Goal: Task Accomplishment & Management: Use online tool/utility

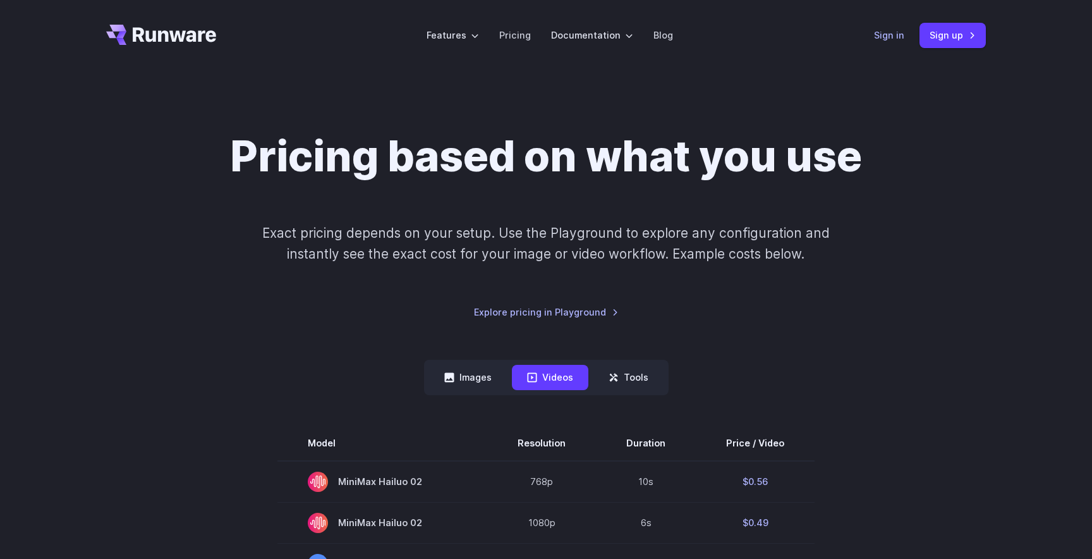
drag, startPoint x: 907, startPoint y: 46, endPoint x: 890, endPoint y: 35, distance: 20.5
click at [904, 44] on div "Sign in Sign up" at bounding box center [930, 35] width 112 height 25
click at [890, 35] on link "Sign in" at bounding box center [889, 35] width 30 height 15
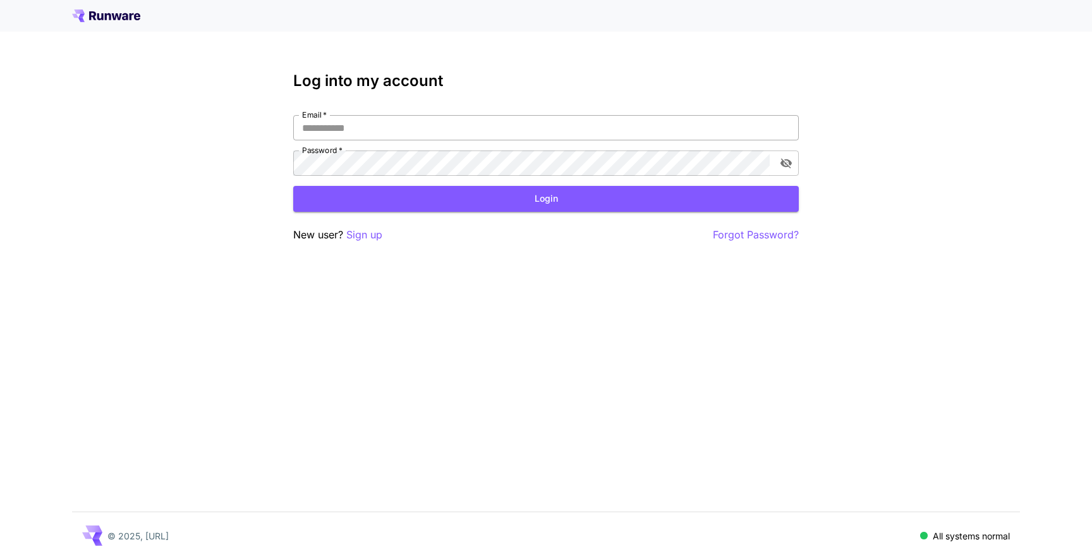
click at [617, 132] on input "Email   *" at bounding box center [546, 127] width 506 height 25
click at [372, 236] on p "Sign up" at bounding box center [364, 235] width 36 height 16
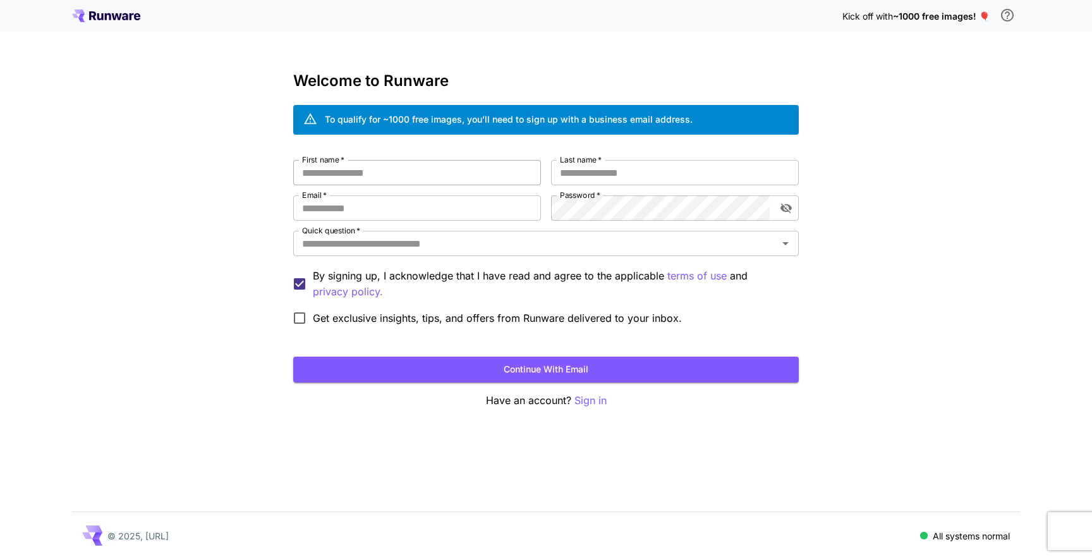
click at [428, 169] on input "First name   *" at bounding box center [417, 172] width 248 height 25
type input "*****"
click at [679, 179] on input "Last name   *" at bounding box center [675, 172] width 248 height 25
type input "*****"
click at [476, 217] on input "Email   *" at bounding box center [417, 207] width 248 height 25
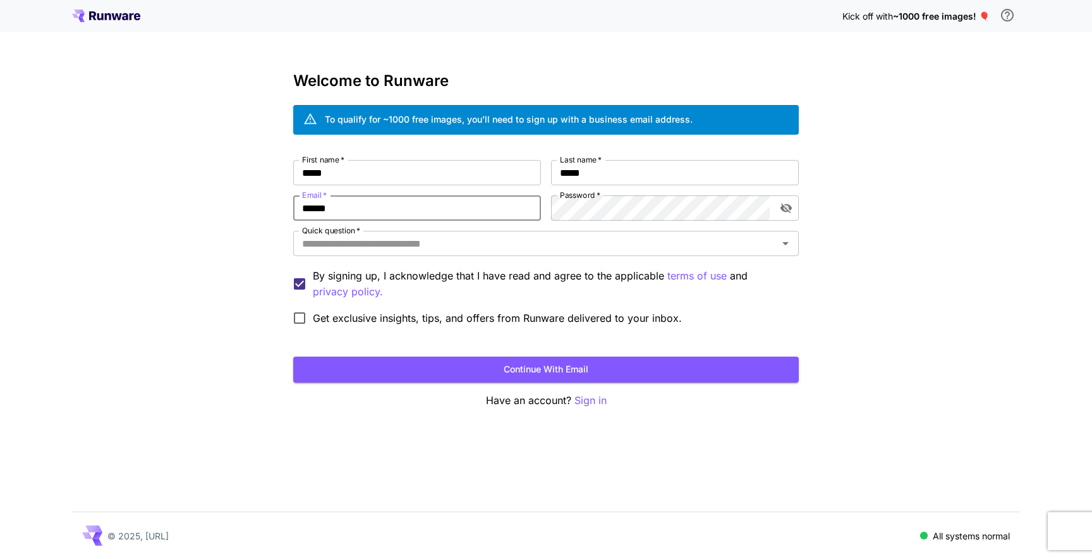
type input "**********"
click at [524, 246] on input "Quick question   *" at bounding box center [535, 243] width 477 height 18
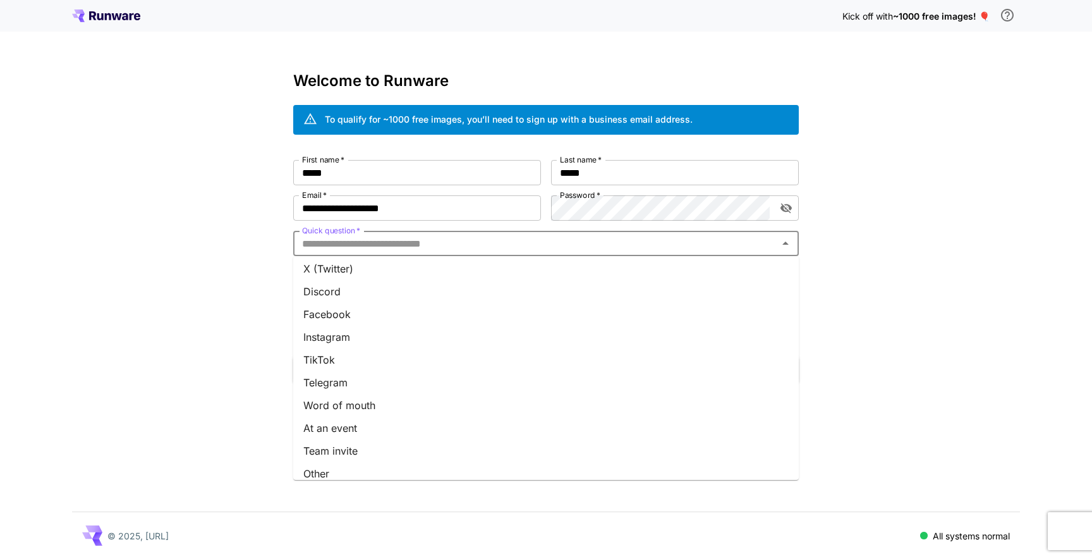
scroll to position [128, 0]
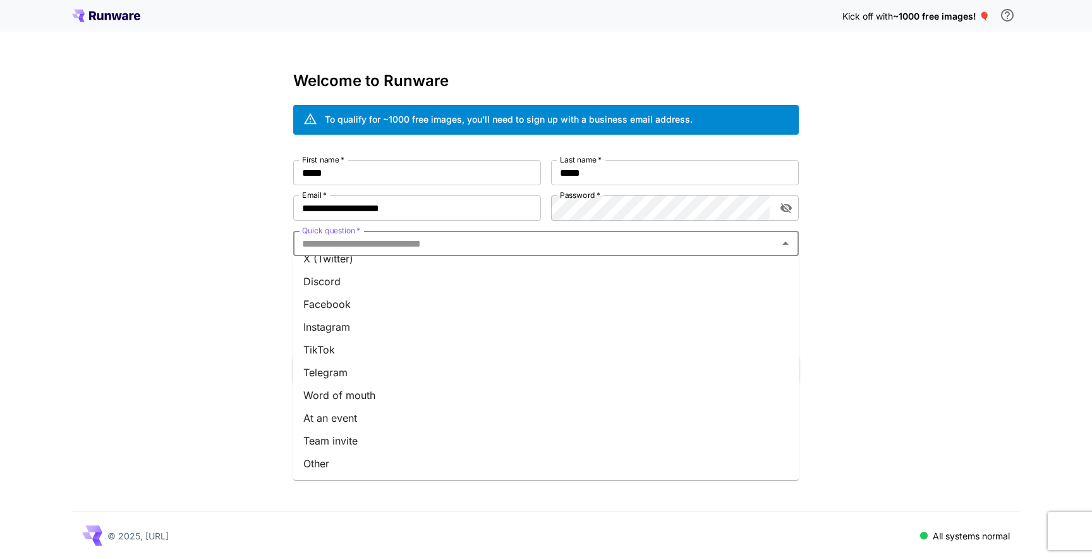
click at [450, 435] on li "Team invite" at bounding box center [546, 440] width 506 height 23
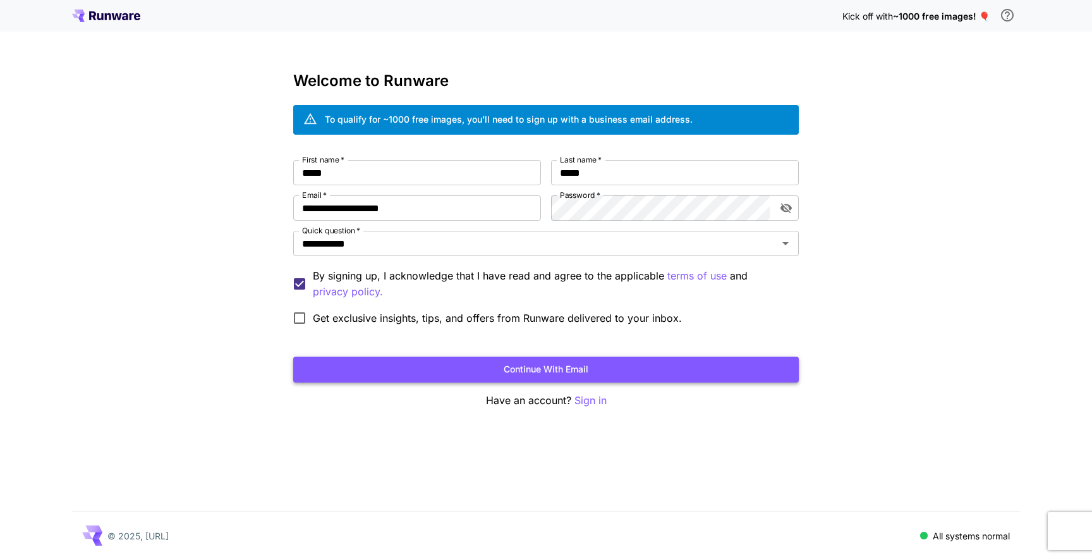
click at [398, 363] on button "Continue with email" at bounding box center [546, 369] width 506 height 26
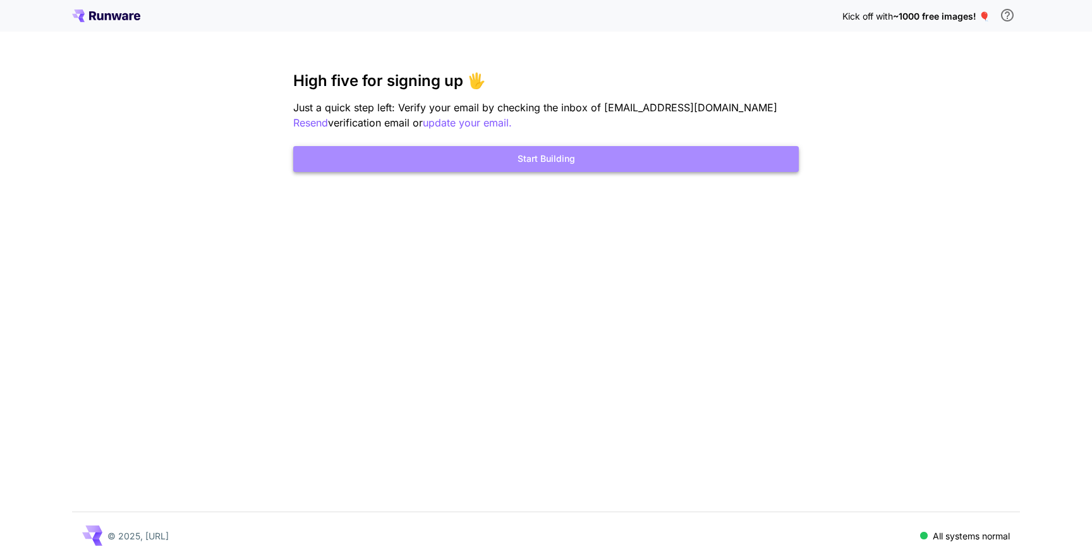
click at [585, 166] on button "Start Building" at bounding box center [546, 159] width 506 height 26
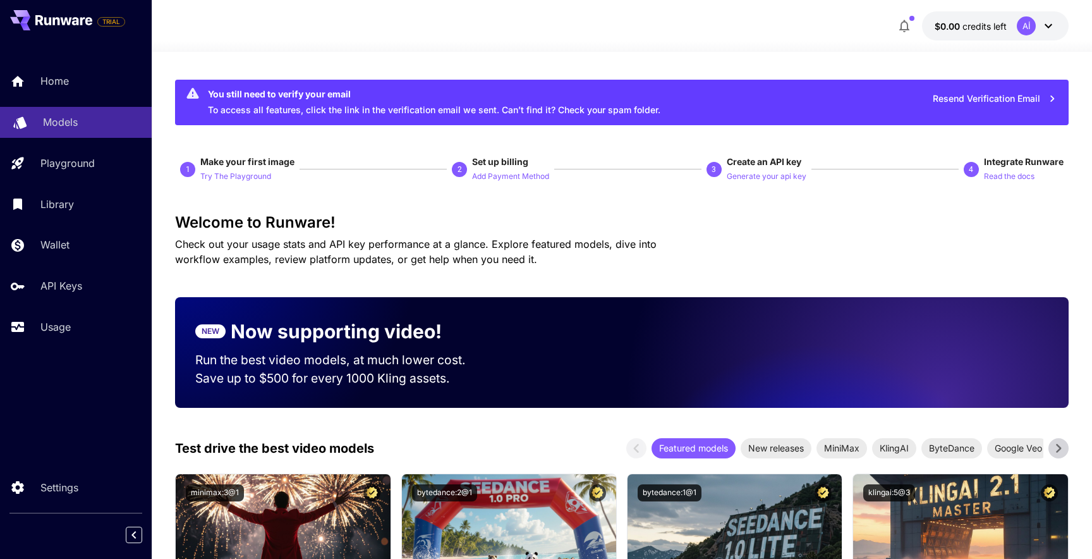
click at [22, 118] on icon at bounding box center [19, 122] width 13 height 12
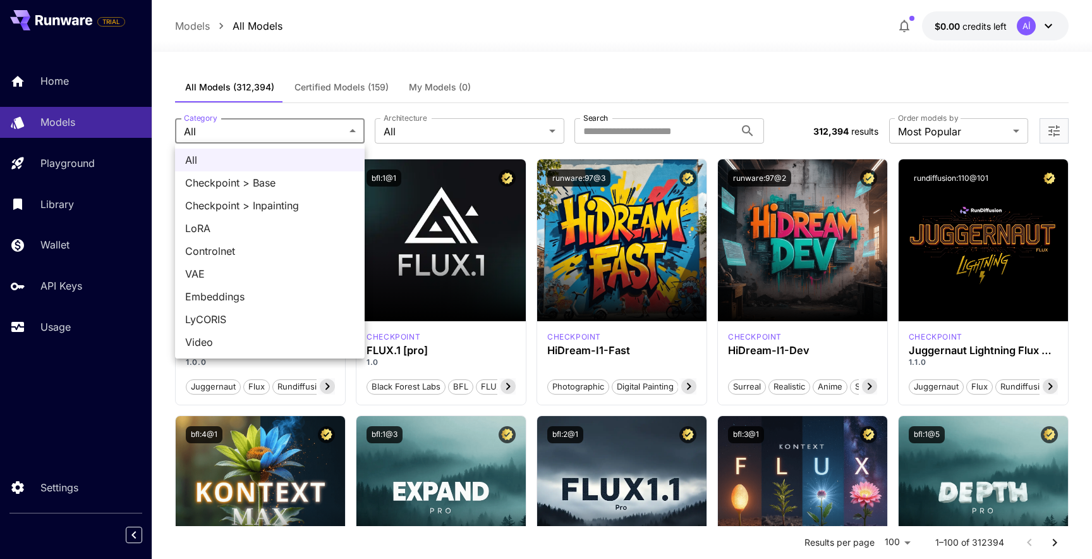
click at [632, 70] on div at bounding box center [546, 279] width 1092 height 559
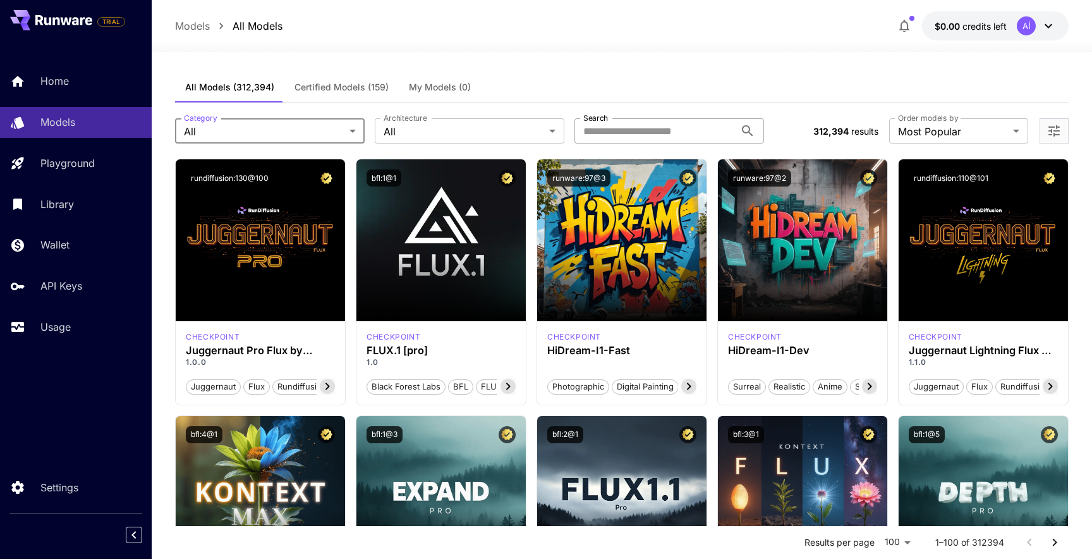
click at [624, 126] on input "Search" at bounding box center [654, 130] width 161 height 25
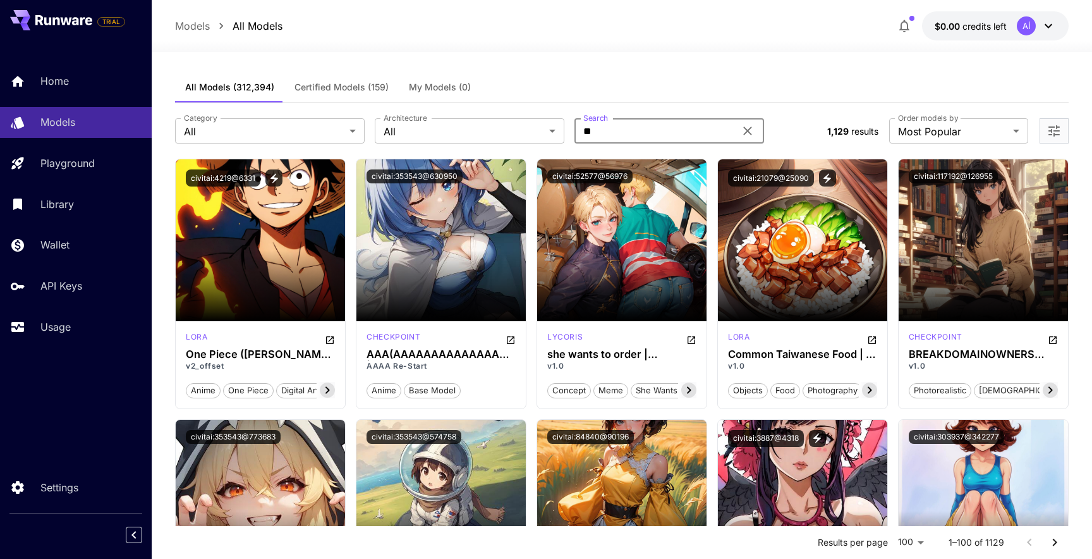
type input "*"
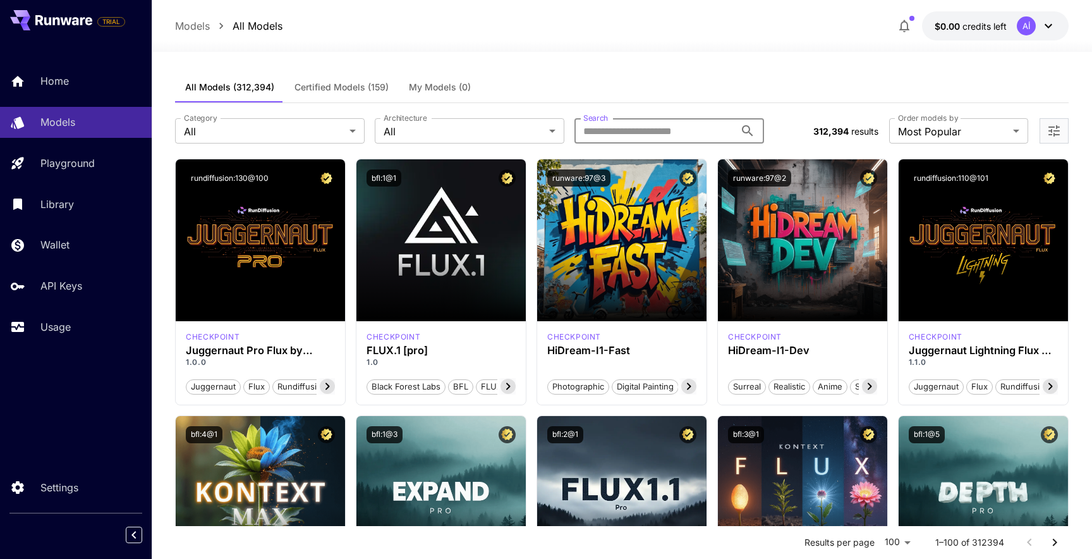
click at [99, 146] on div "Home Models Playground Library Wallet API Keys Usage" at bounding box center [76, 204] width 152 height 276
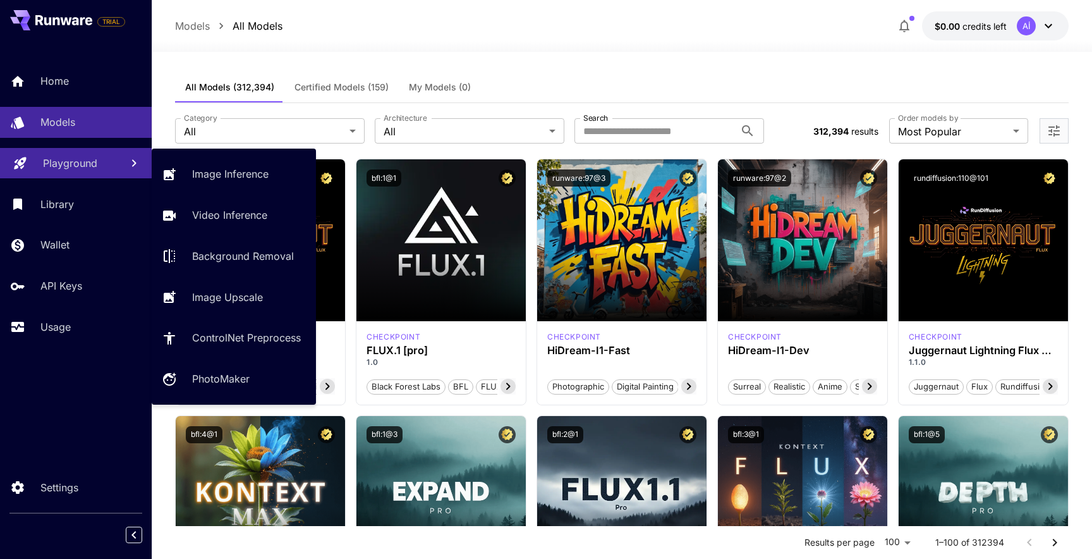
click at [99, 159] on div "Playground" at bounding box center [77, 162] width 68 height 15
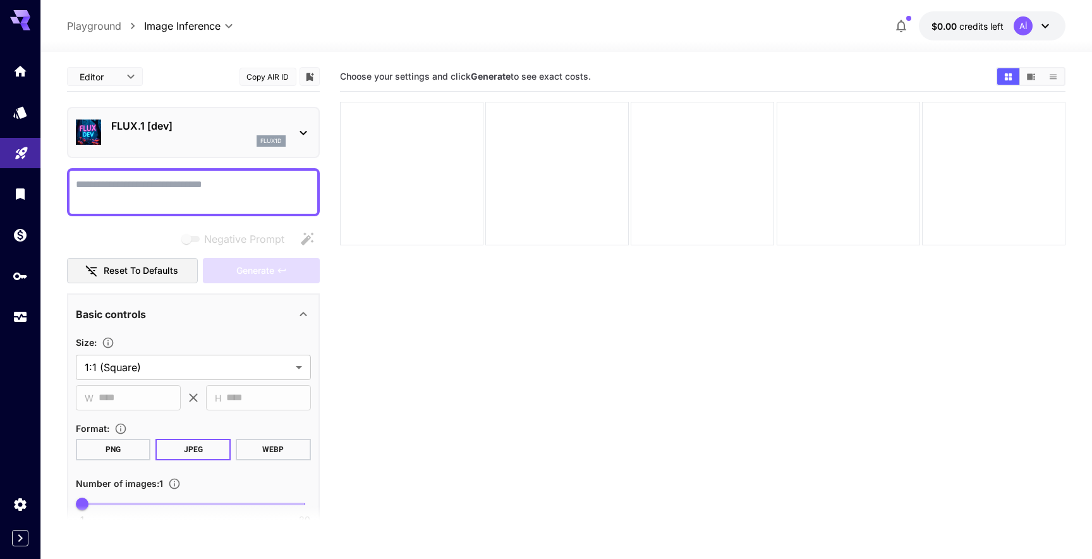
click at [250, 115] on div "FLUX.1 [dev] flux1d" at bounding box center [193, 132] width 235 height 39
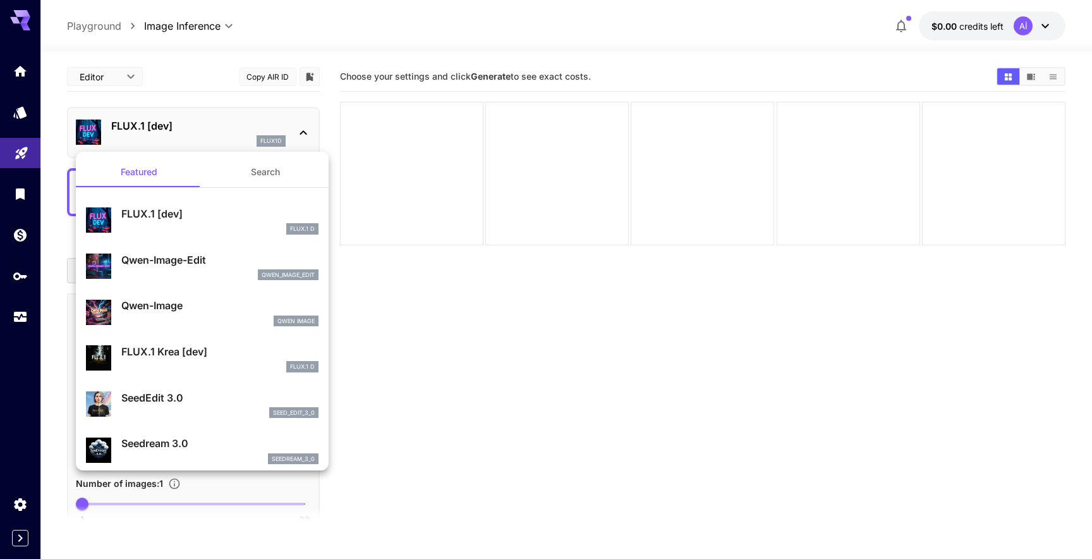
click at [241, 173] on button "Search" at bounding box center [265, 172] width 126 height 30
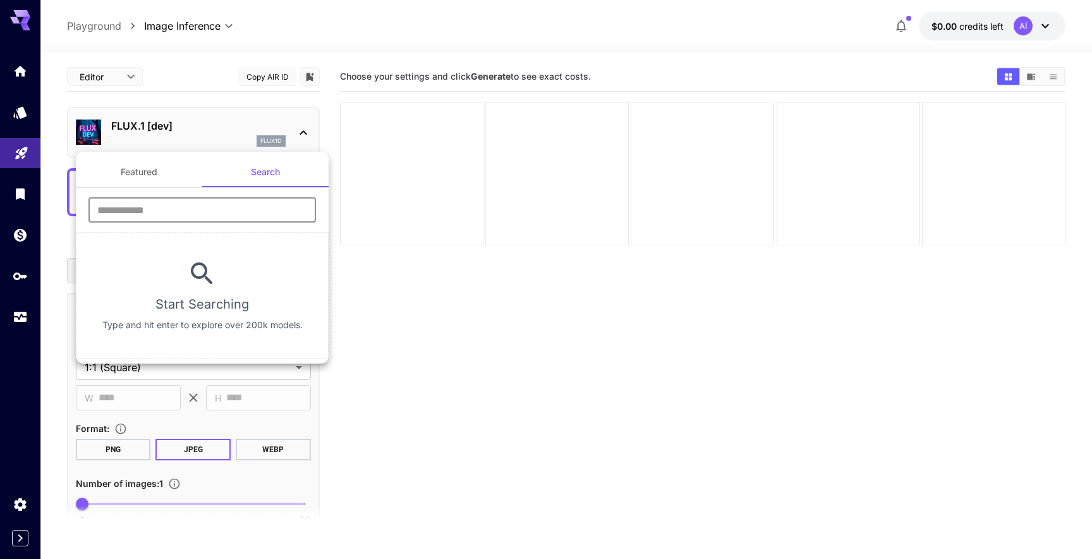
click at [259, 218] on input "text" at bounding box center [202, 209] width 228 height 25
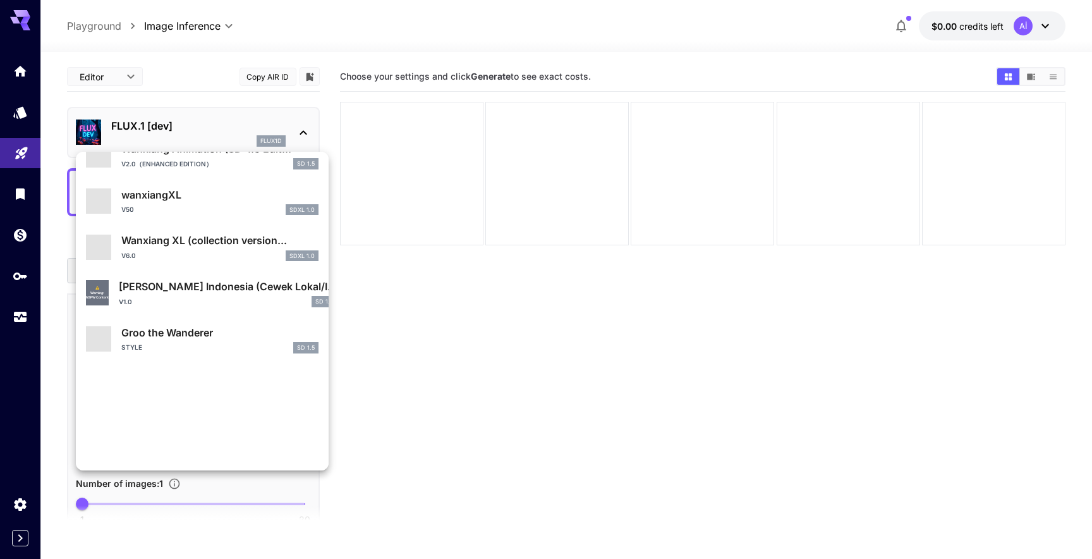
scroll to position [698, 0]
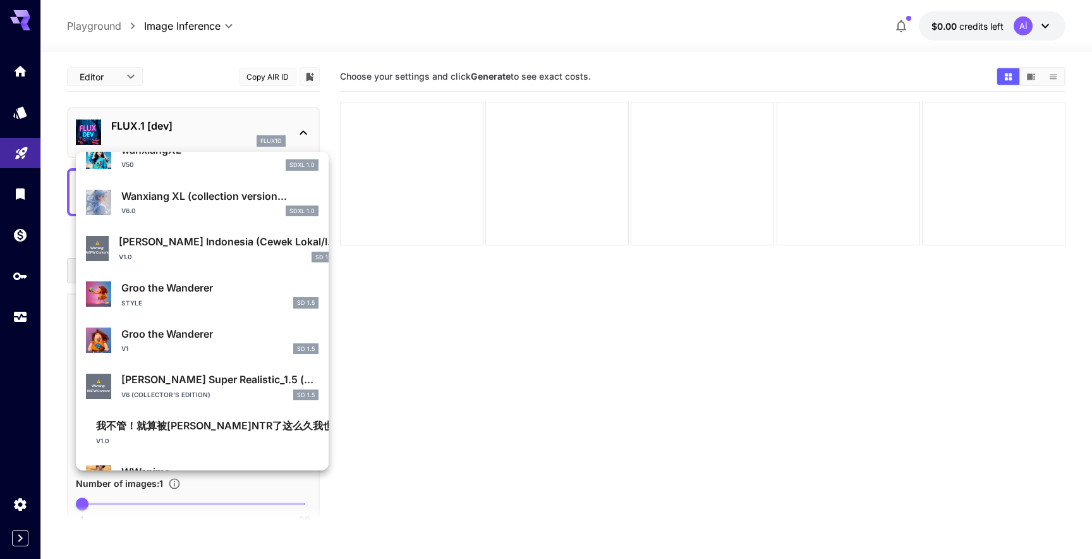
type input "***"
click at [596, 361] on div at bounding box center [546, 279] width 1092 height 559
